Goal: Task Accomplishment & Management: Manage account settings

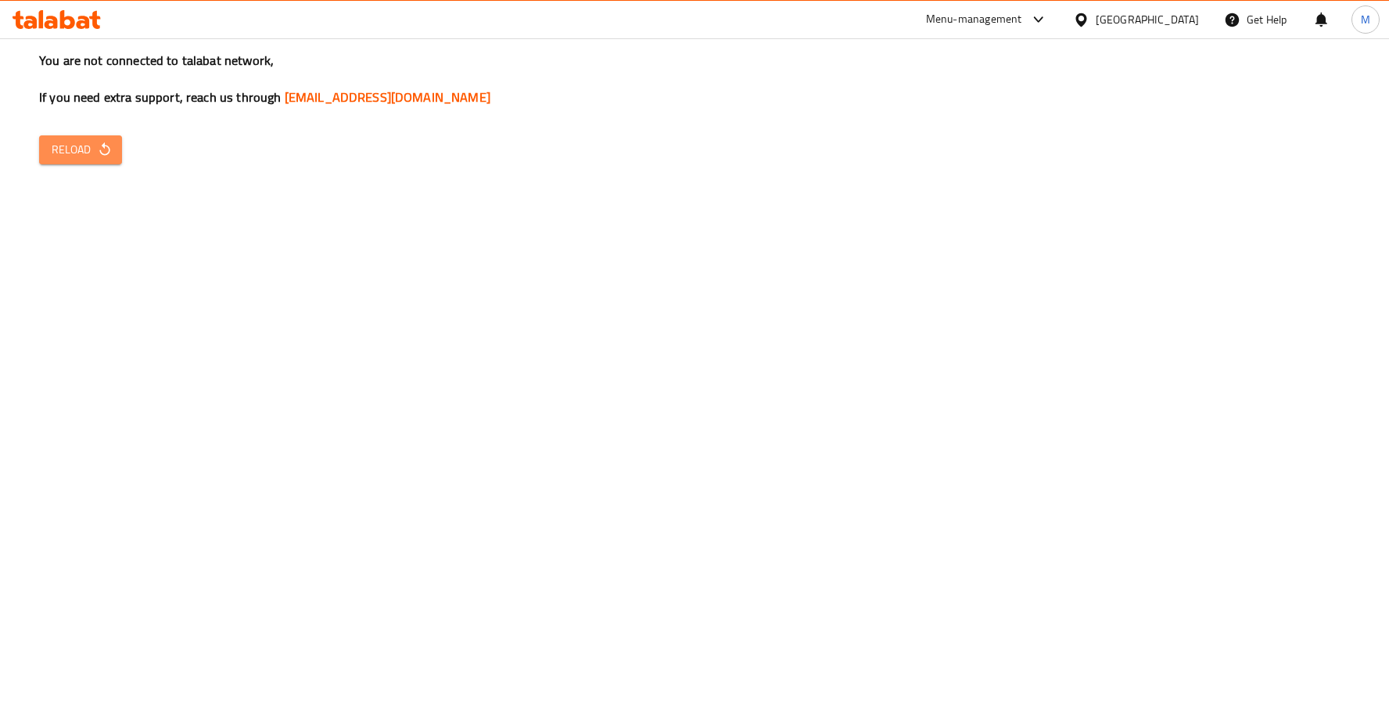
click at [106, 143] on icon "button" at bounding box center [105, 150] width 16 height 16
click at [56, 143] on span "Reload" at bounding box center [81, 150] width 58 height 20
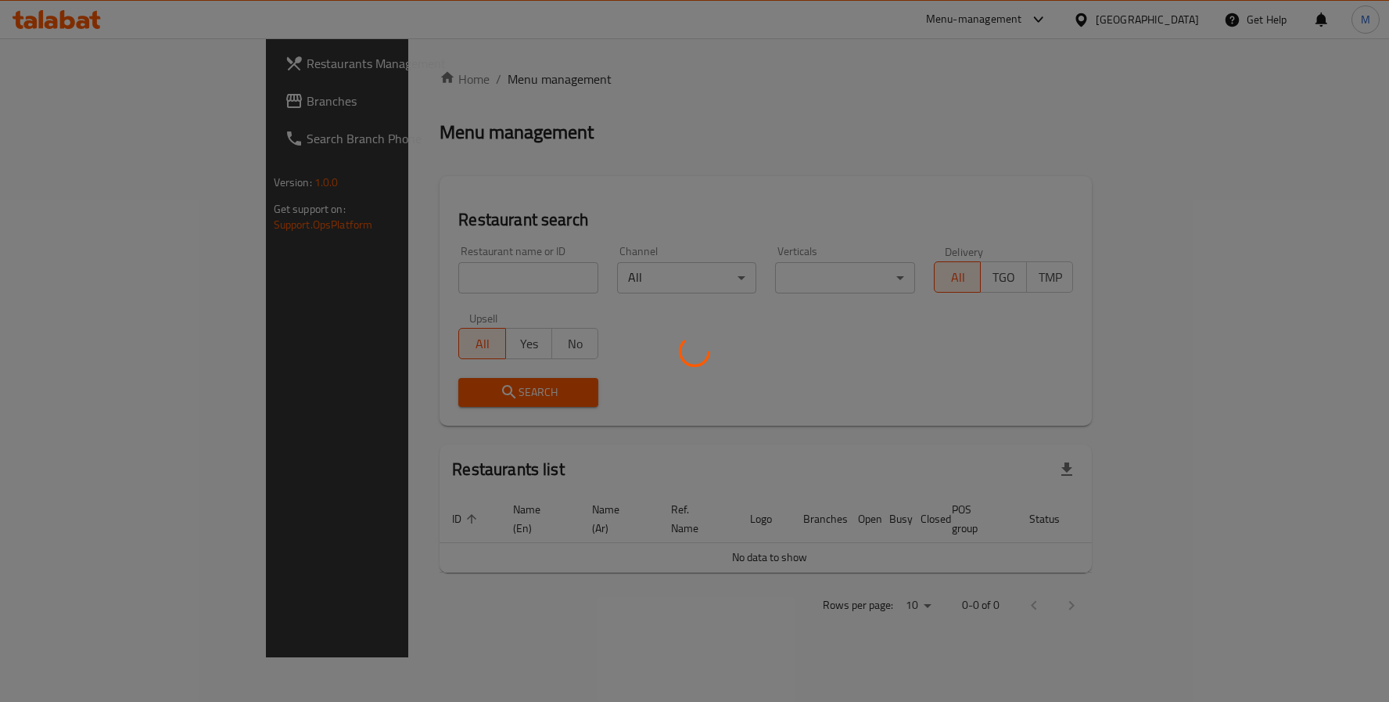
click at [395, 286] on div at bounding box center [694, 351] width 1389 height 702
click at [400, 286] on div at bounding box center [694, 351] width 1389 height 702
click at [411, 275] on div at bounding box center [694, 351] width 1389 height 702
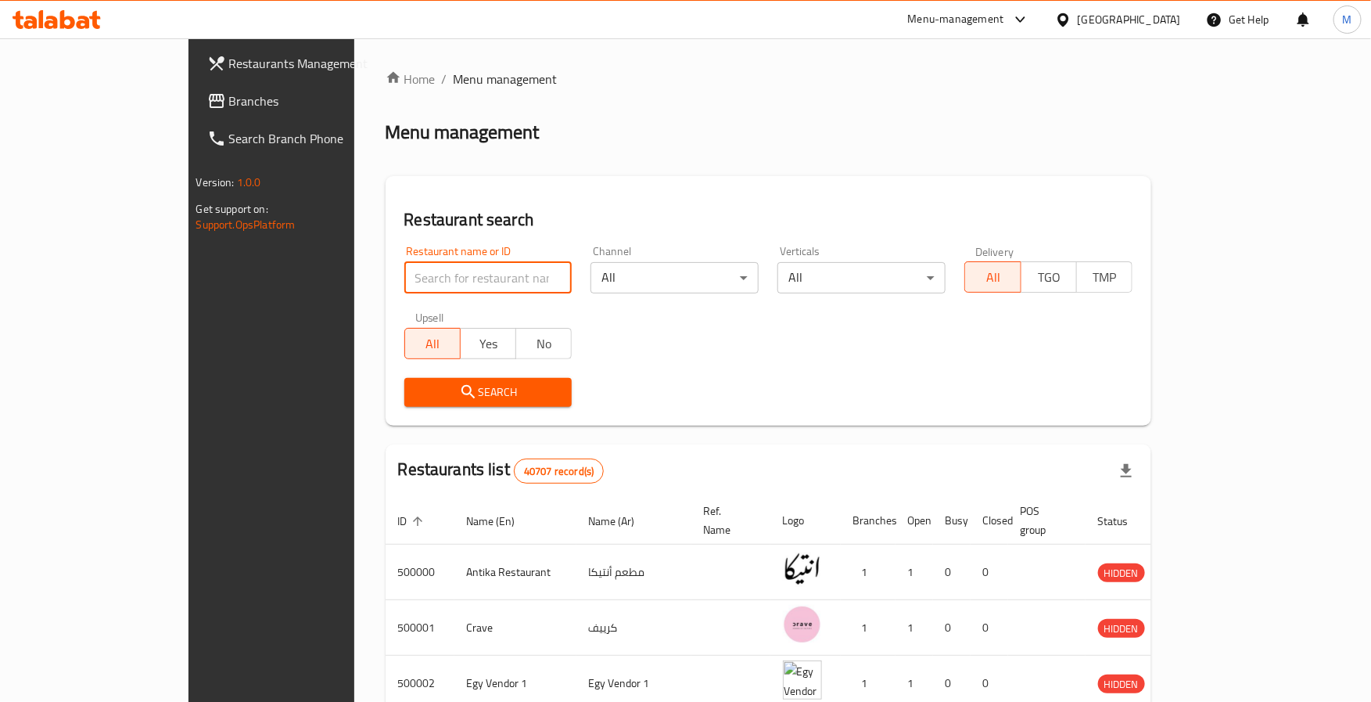
click at [411, 272] on input "search" at bounding box center [488, 277] width 168 height 31
type input "wa7ed mashwy"
click button "Search" at bounding box center [488, 392] width 168 height 29
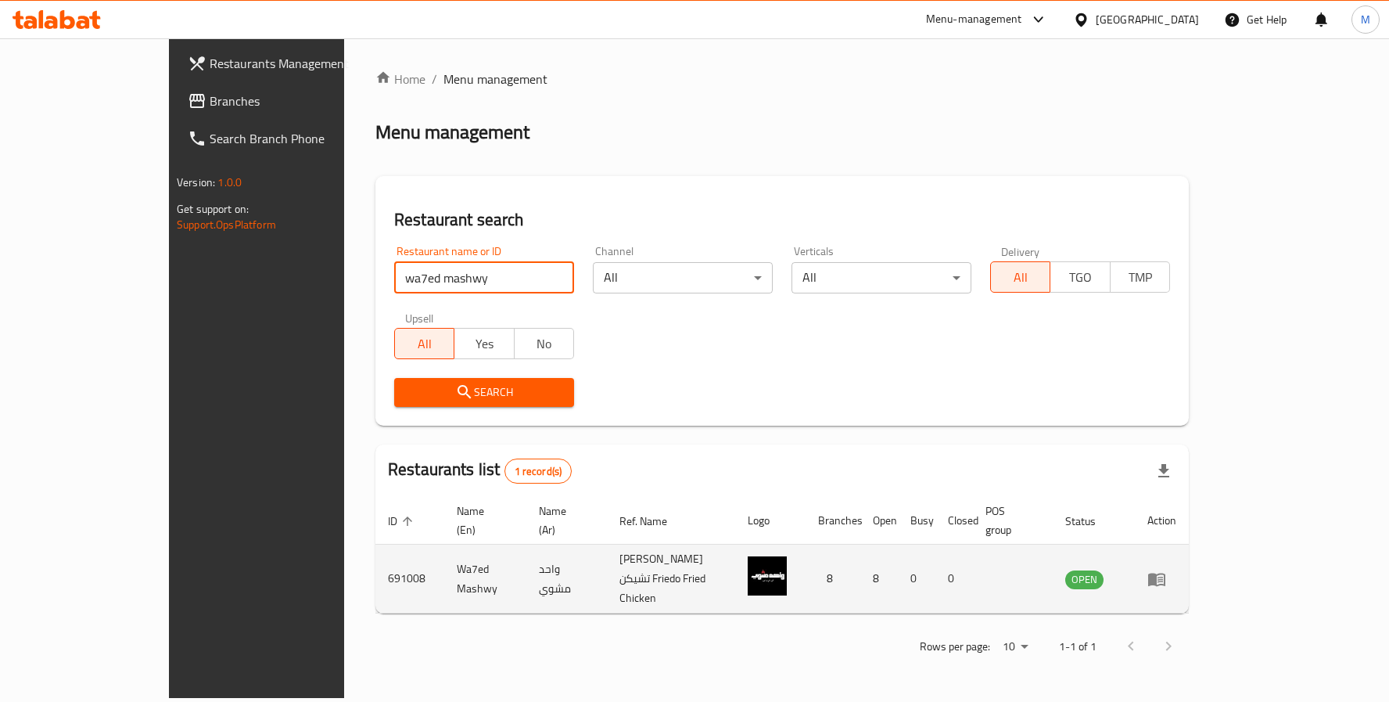
click at [1166, 573] on icon "enhanced table" at bounding box center [1156, 579] width 17 height 13
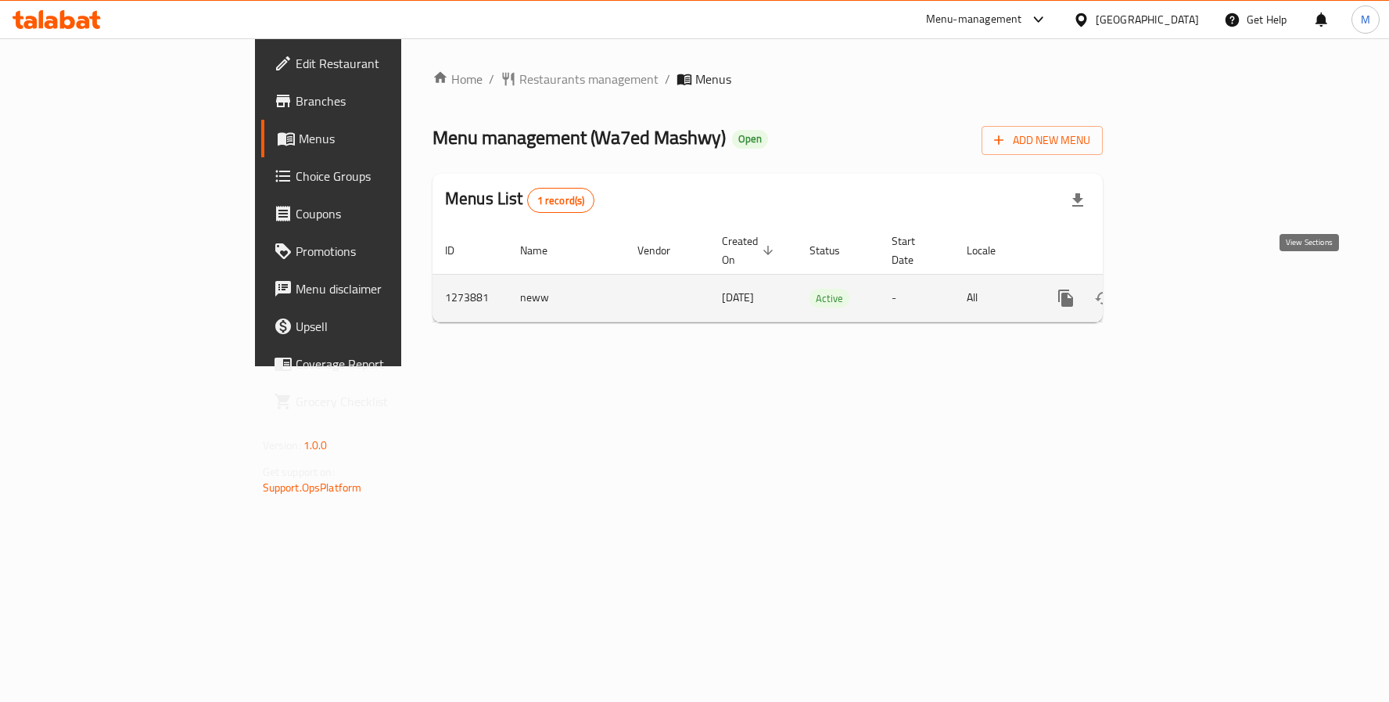
click at [1188, 289] on icon "enhanced table" at bounding box center [1178, 298] width 19 height 19
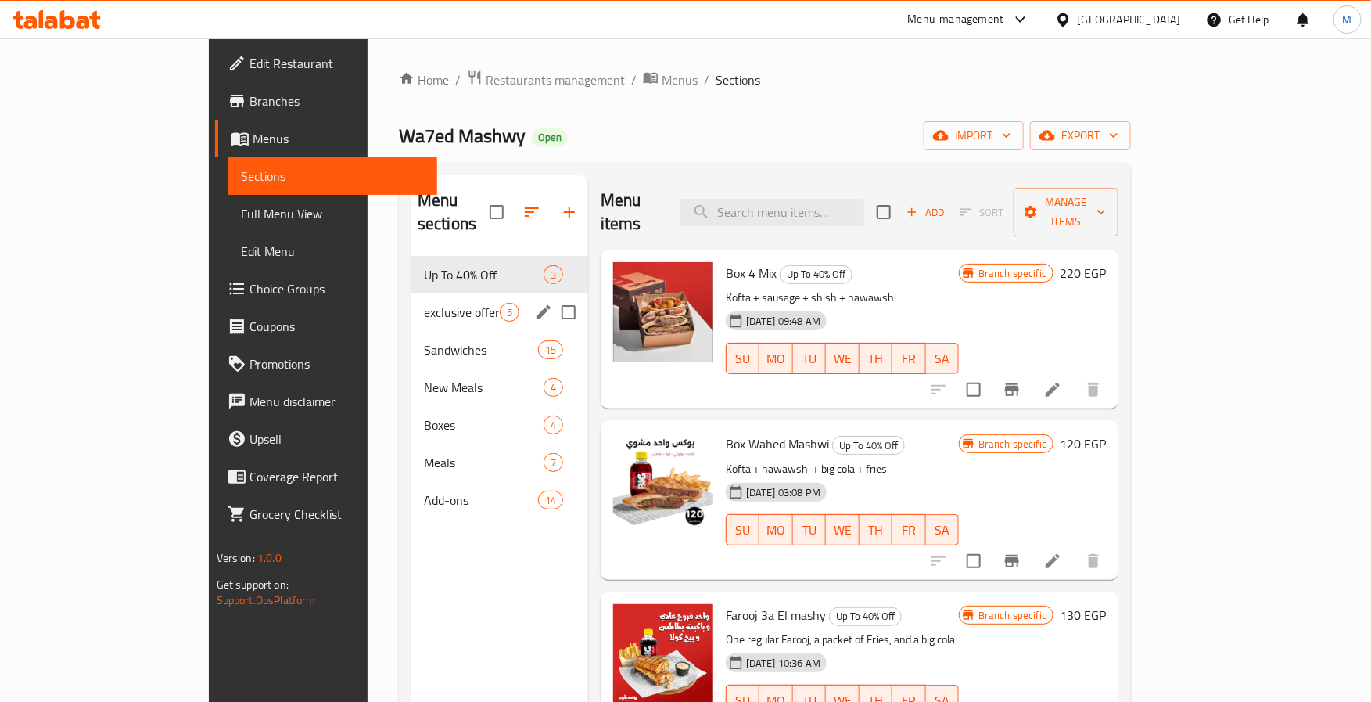
click at [411, 293] on div "exclusive offers 5" at bounding box center [499, 312] width 177 height 38
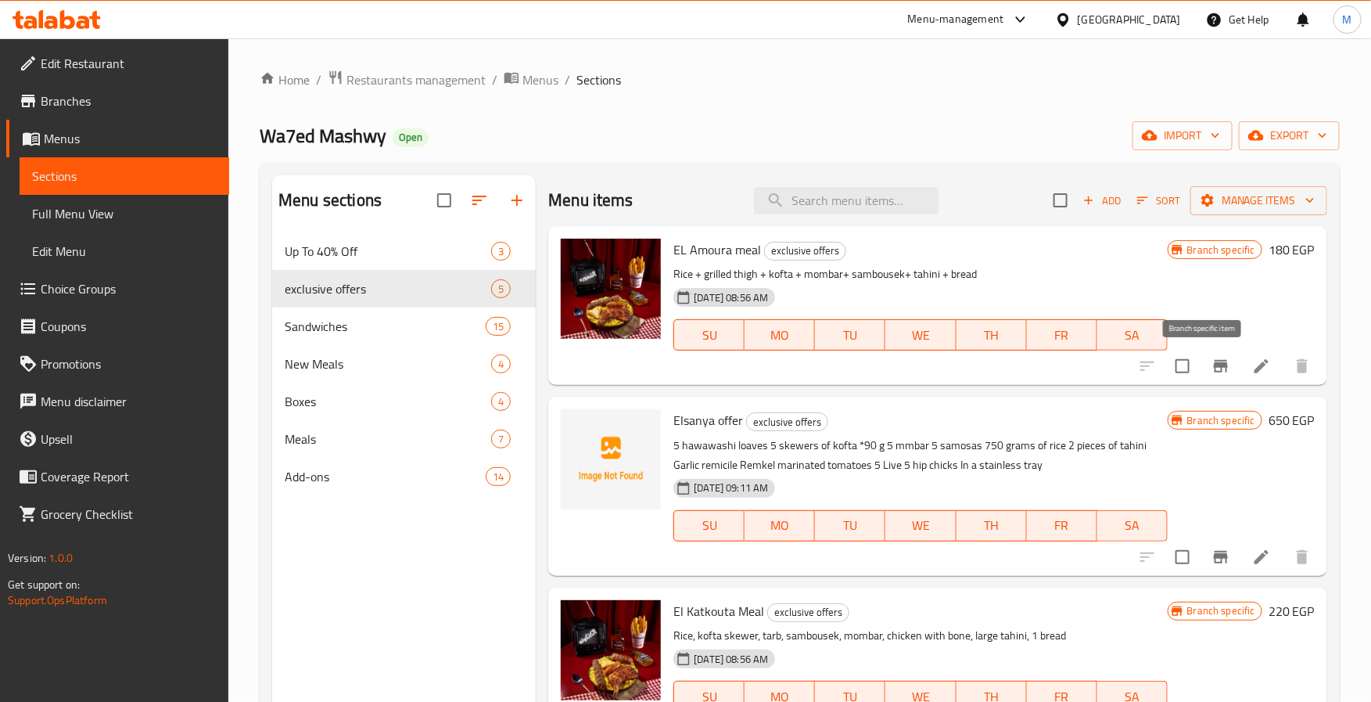
click at [1218, 366] on button "Branch-specific-item" at bounding box center [1221, 366] width 38 height 38
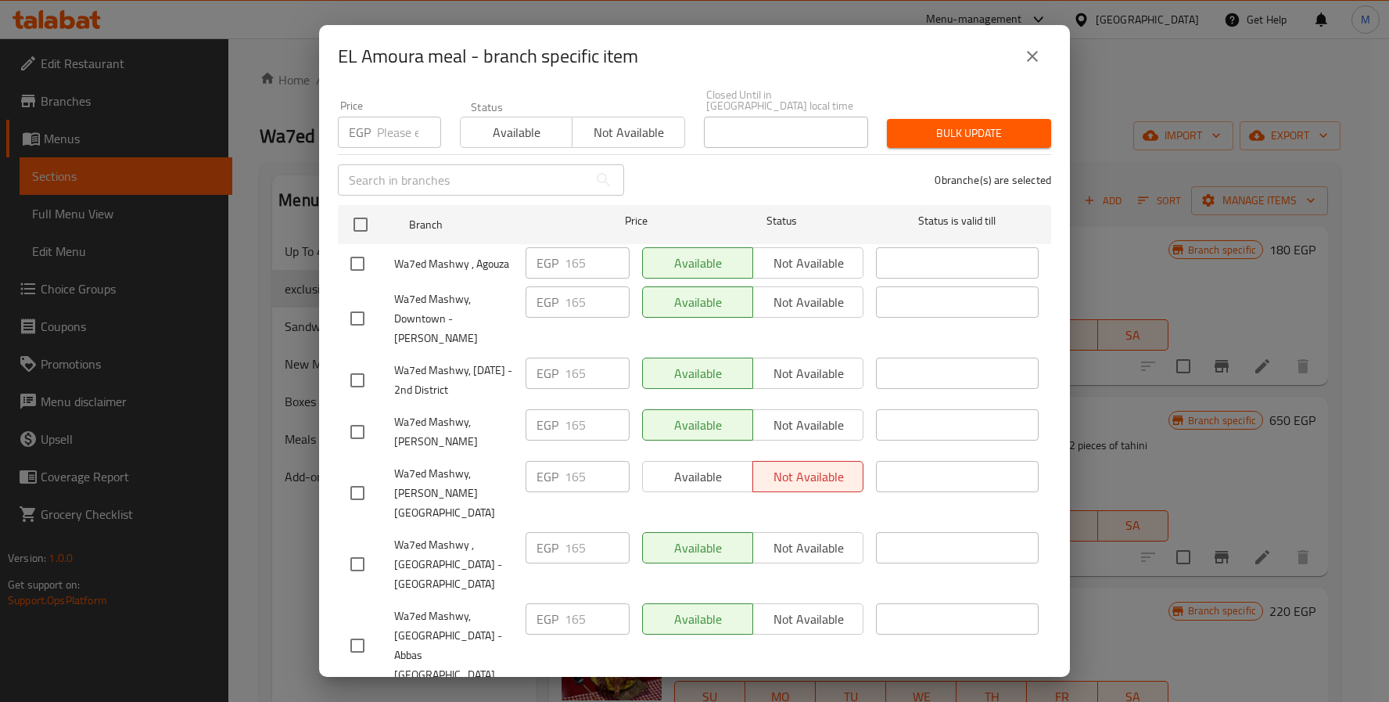
scroll to position [207, 0]
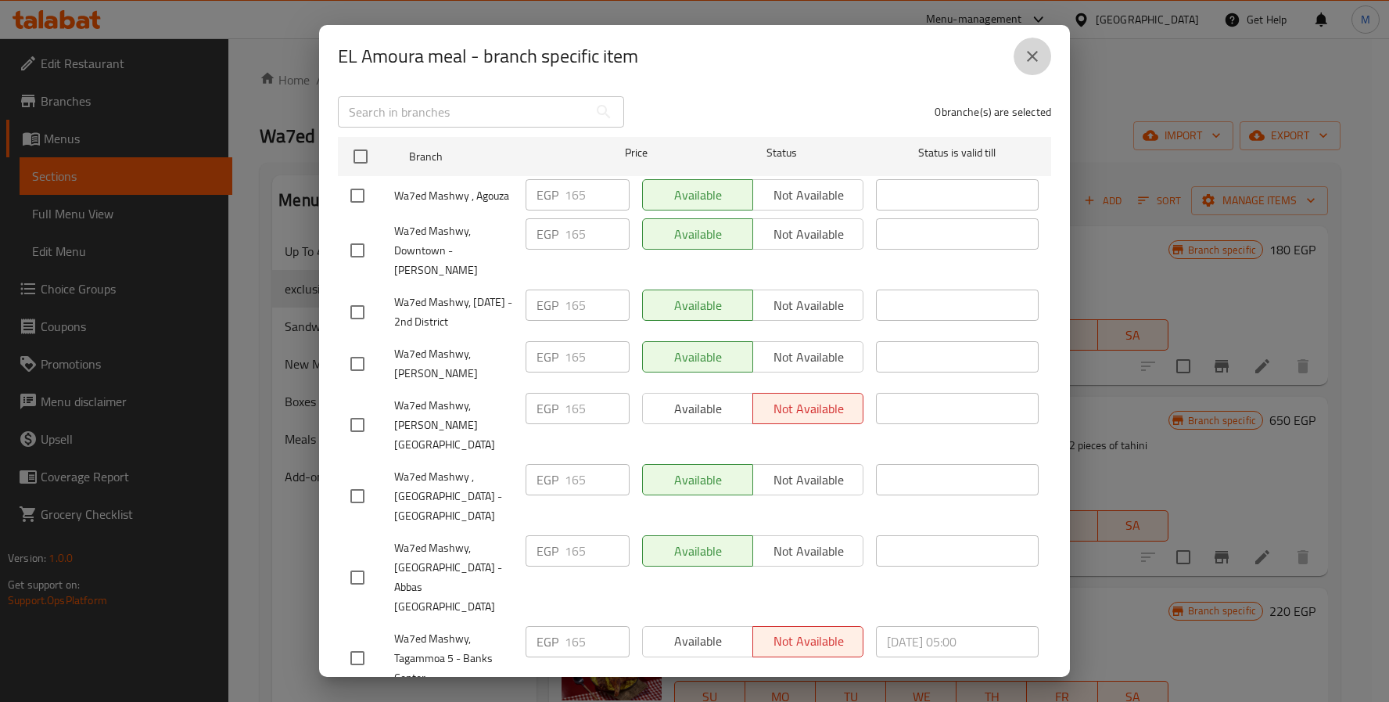
click at [1029, 62] on icon "close" at bounding box center [1032, 56] width 19 height 19
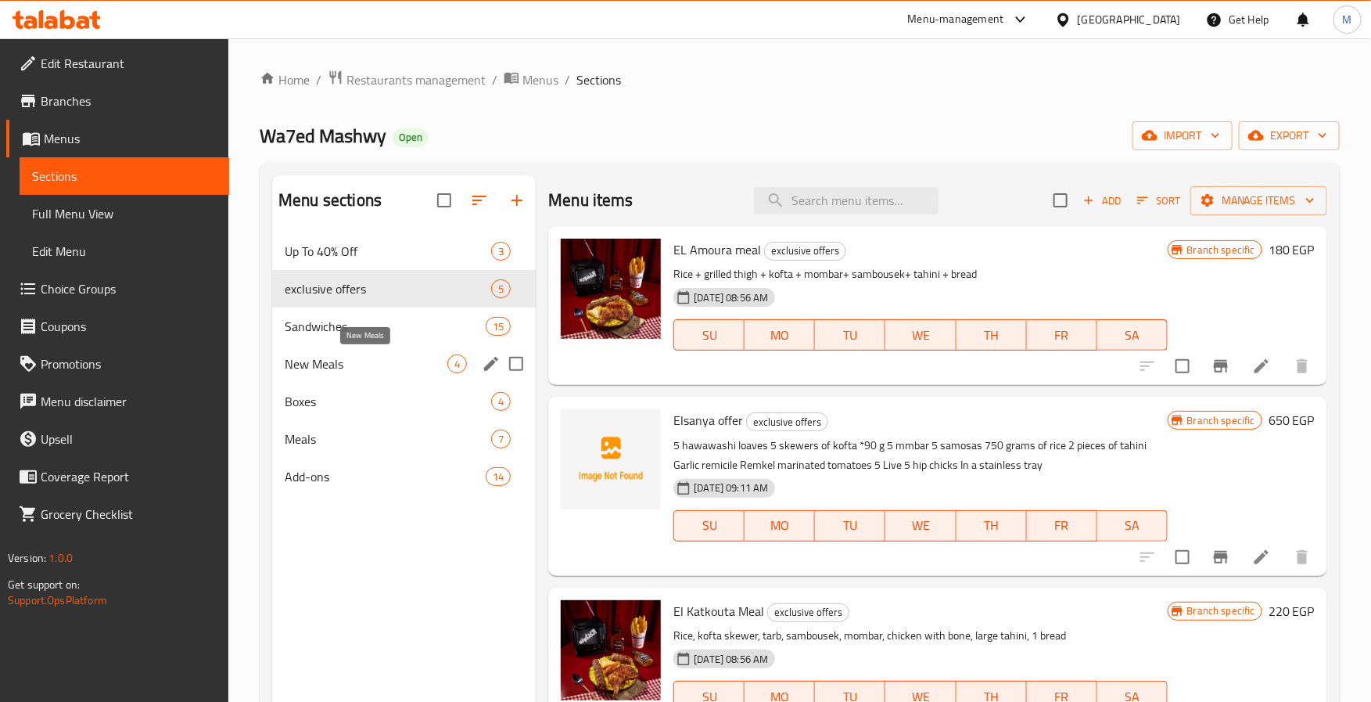
click at [368, 326] on span "Sandwiches" at bounding box center [385, 326] width 201 height 19
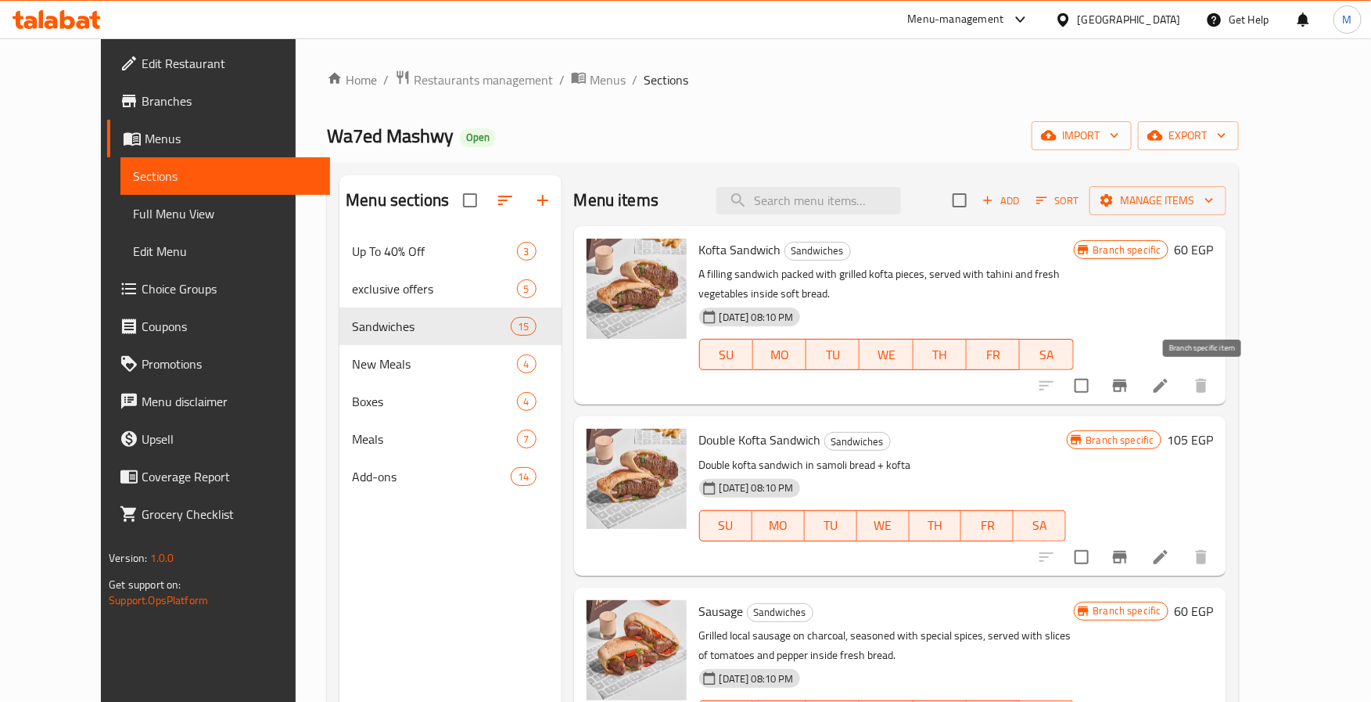
click at [1139, 394] on button "Branch-specific-item" at bounding box center [1120, 386] width 38 height 38
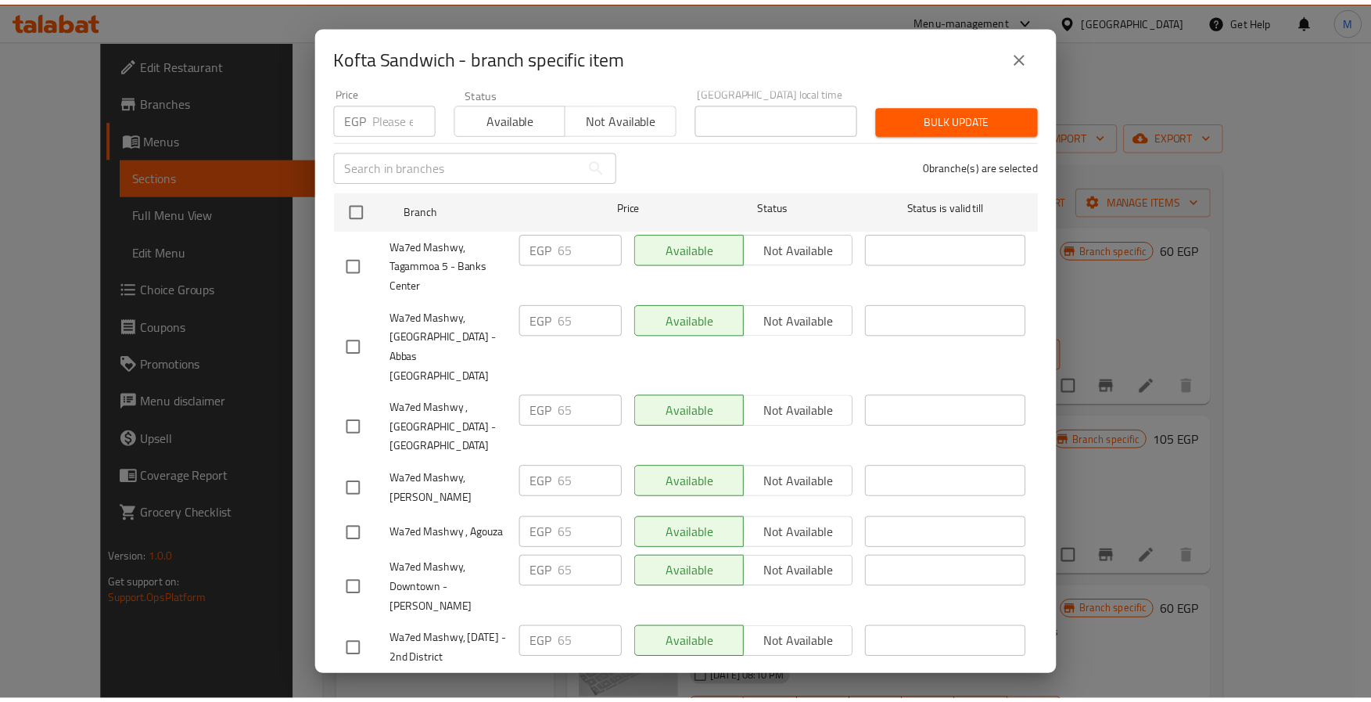
scroll to position [207, 0]
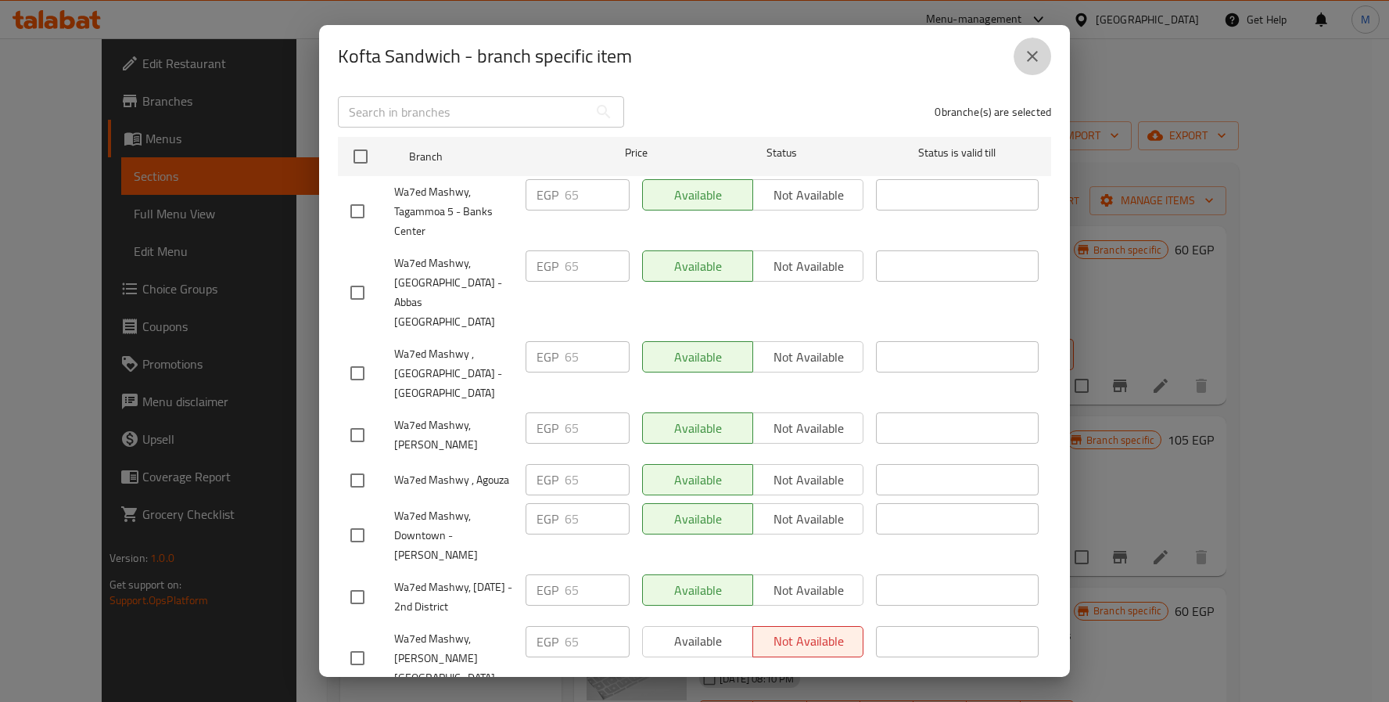
click at [1019, 50] on button "close" at bounding box center [1033, 57] width 38 height 38
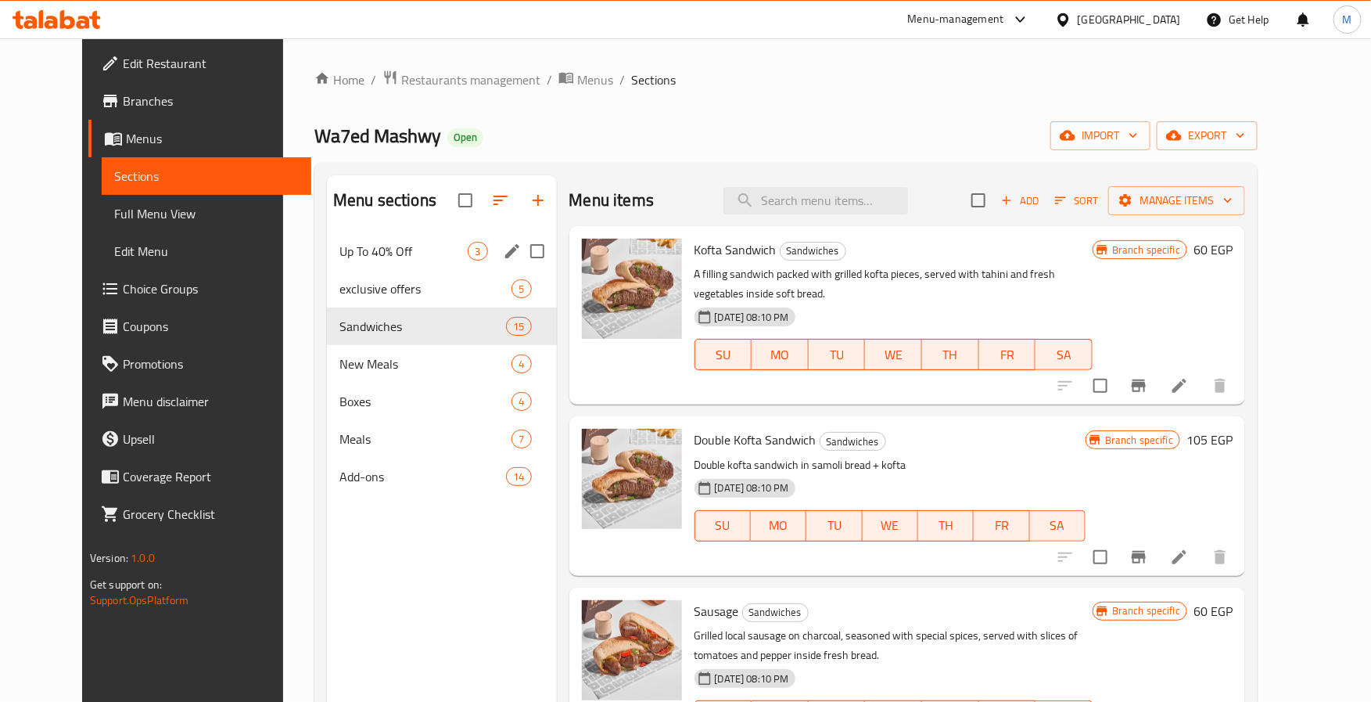
drag, startPoint x: 365, startPoint y: 246, endPoint x: 367, endPoint y: 254, distance: 8.2
click at [366, 246] on span "Up To 40% Off" at bounding box center [404, 251] width 128 height 19
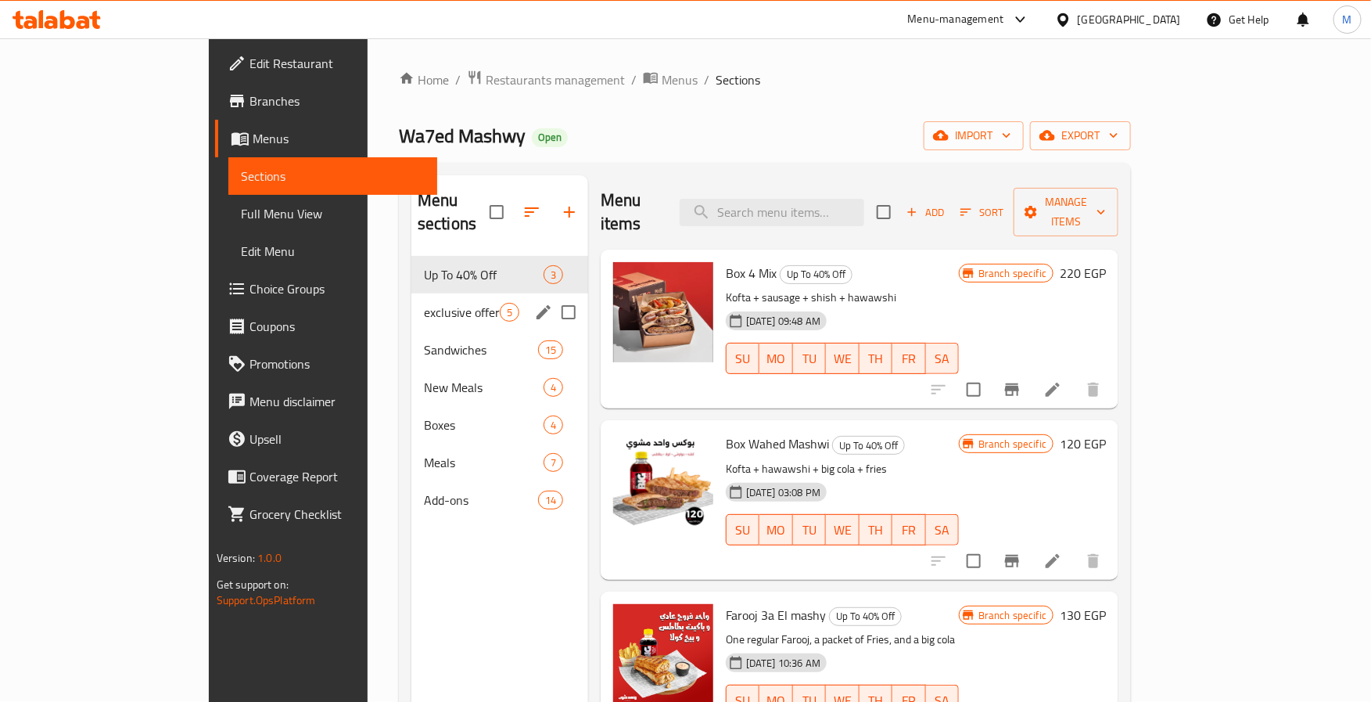
click at [411, 303] on div "exclusive offers 5" at bounding box center [499, 312] width 177 height 38
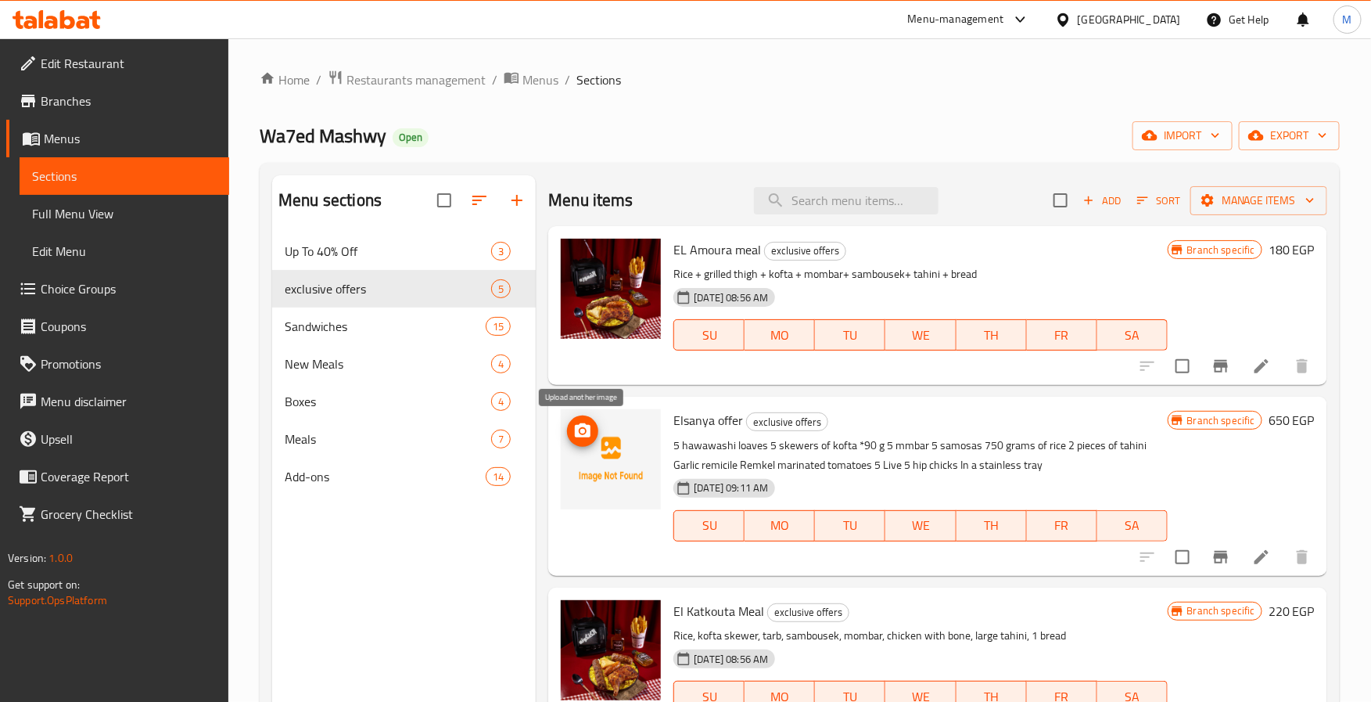
click at [580, 426] on icon "upload picture" at bounding box center [583, 430] width 16 height 14
click at [390, 81] on span "Restaurants management" at bounding box center [416, 79] width 139 height 19
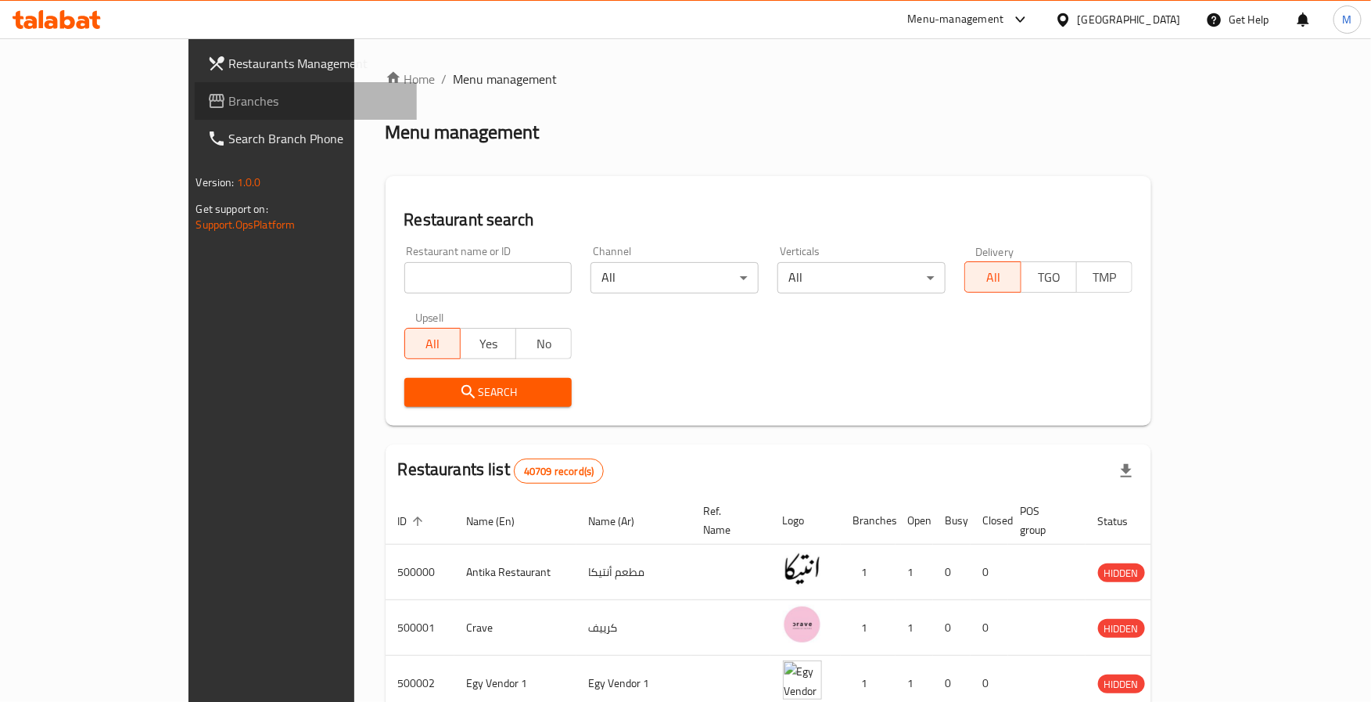
click at [229, 92] on span "Branches" at bounding box center [317, 101] width 176 height 19
